Goal: Task Accomplishment & Management: Use online tool/utility

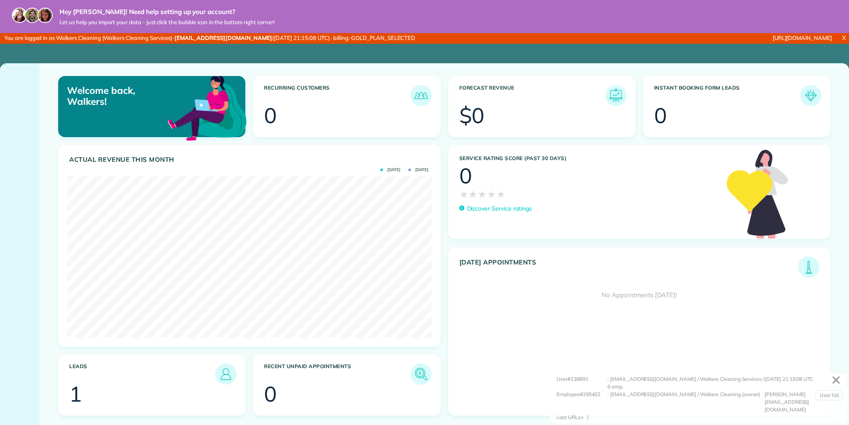
scroll to position [161, 365]
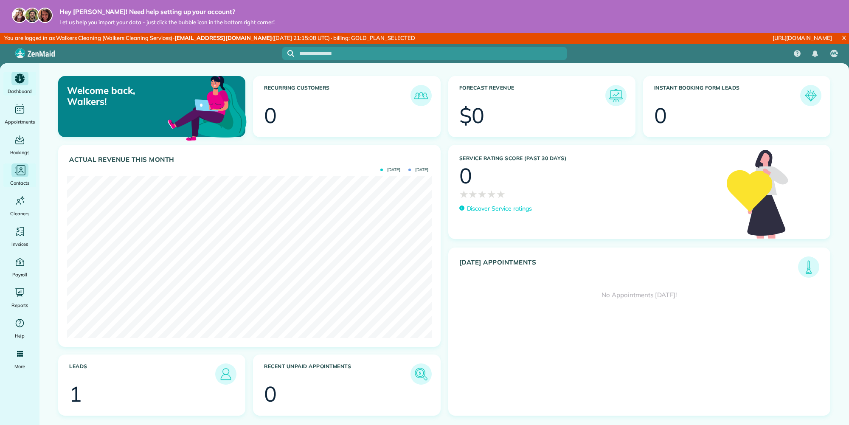
click at [23, 172] on icon "Main" at bounding box center [20, 170] width 13 height 13
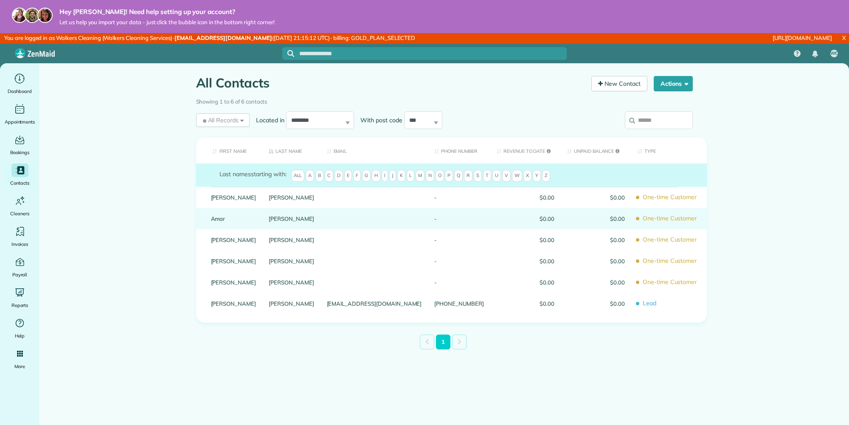
click at [217, 218] on link "Amar" at bounding box center [233, 219] width 45 height 6
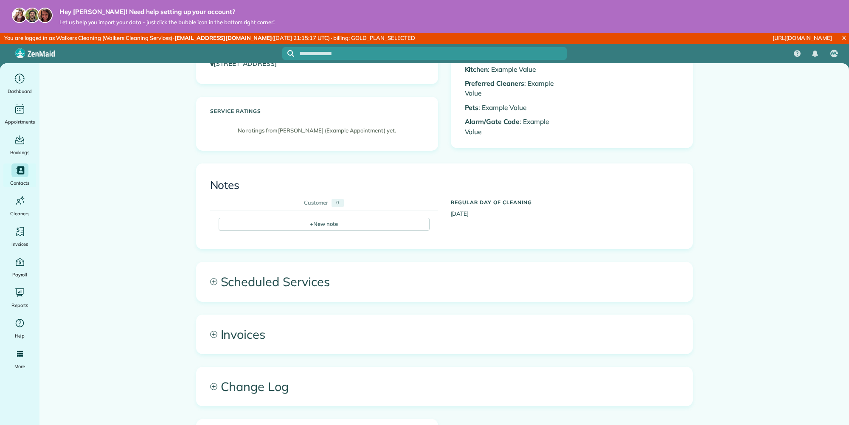
click at [307, 277] on span "Scheduled Services" at bounding box center [445, 281] width 496 height 39
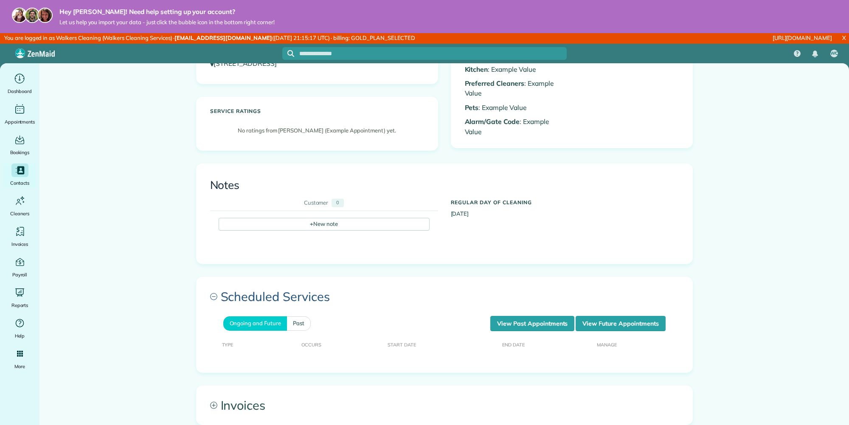
scroll to position [255, 0]
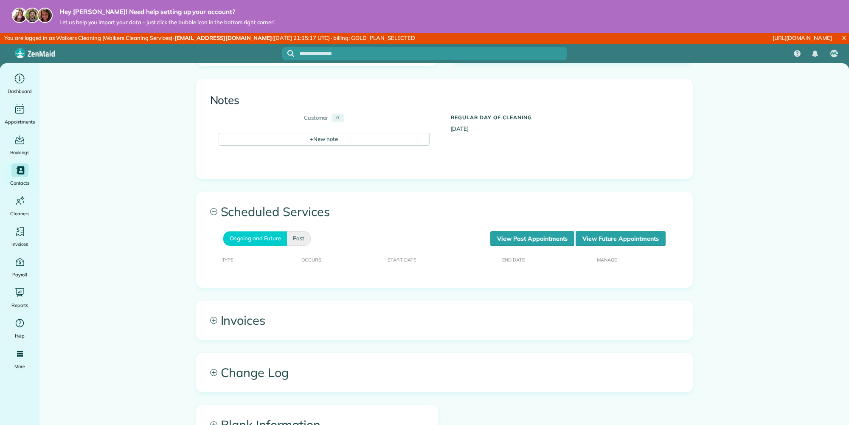
click at [304, 242] on li "Past" at bounding box center [299, 238] width 24 height 14
click at [300, 239] on link "Past" at bounding box center [299, 238] width 24 height 14
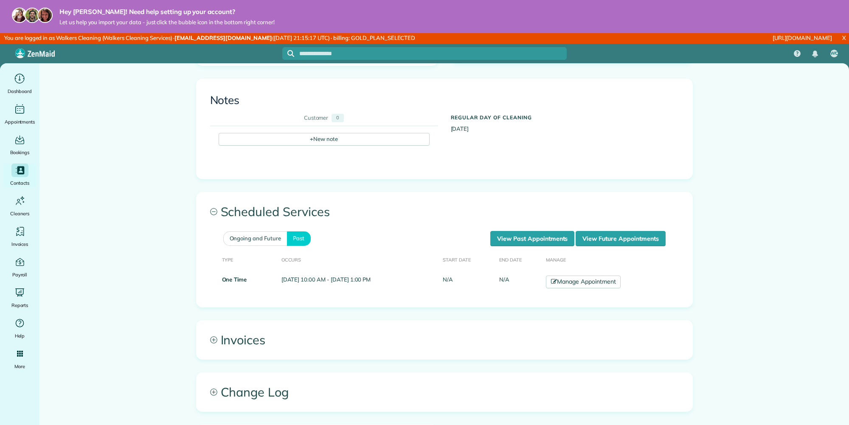
scroll to position [297, 0]
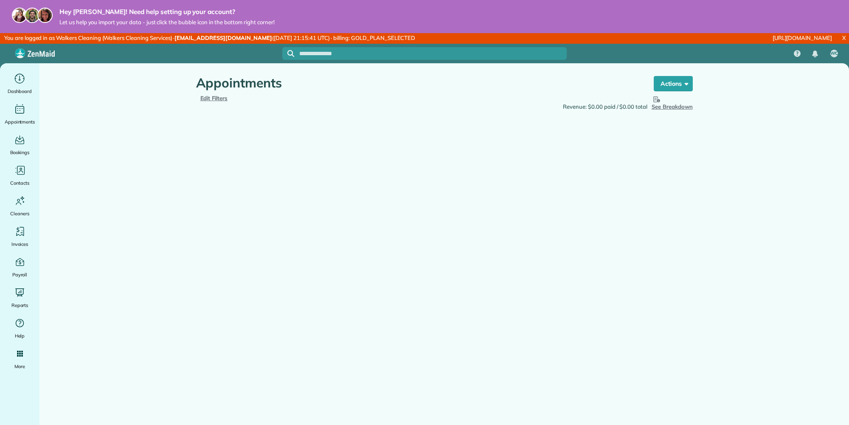
click at [220, 99] on span "Edit Filters" at bounding box center [214, 98] width 28 height 7
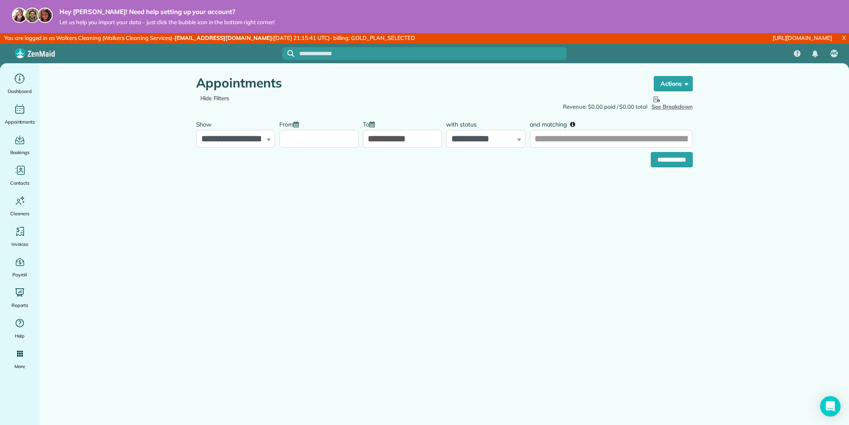
click at [290, 139] on input "From" at bounding box center [318, 139] width 79 height 18
click at [288, 163] on link "Prev" at bounding box center [291, 158] width 23 height 21
click at [308, 180] on link "1" at bounding box center [305, 184] width 14 height 14
type input "**********"
click at [643, 171] on div "Appointments Schedule Changes Actions Create Appointment Create Task Clock In/O…" at bounding box center [444, 145] width 509 height 164
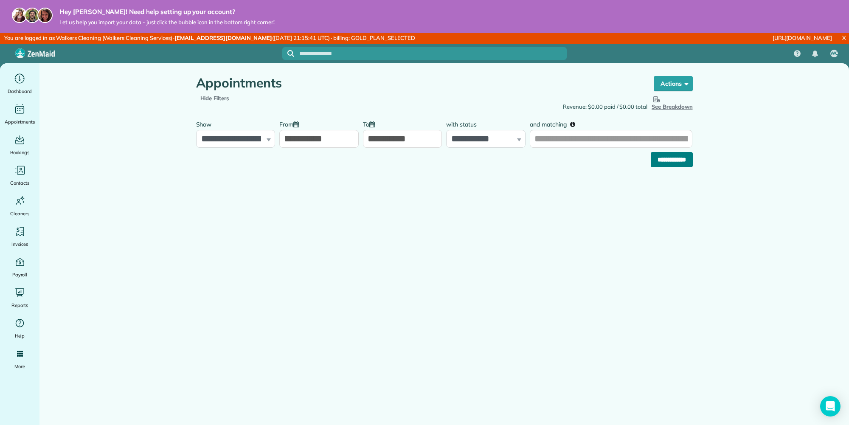
click at [664, 166] on input "**********" at bounding box center [672, 159] width 42 height 15
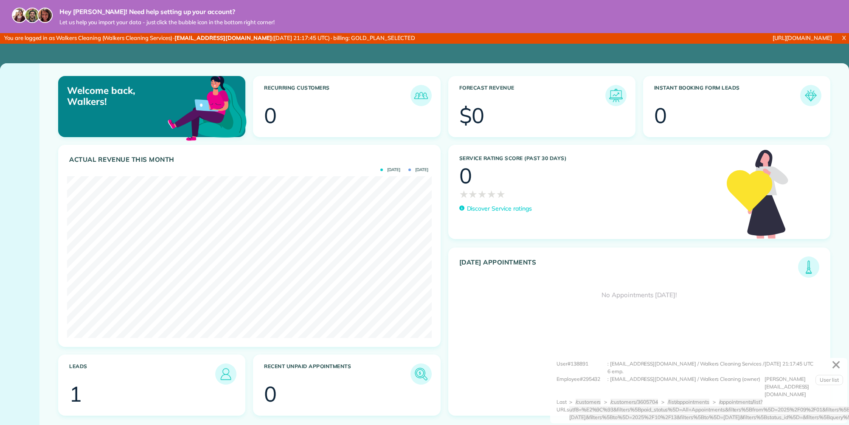
scroll to position [161, 365]
